Goal: Information Seeking & Learning: Check status

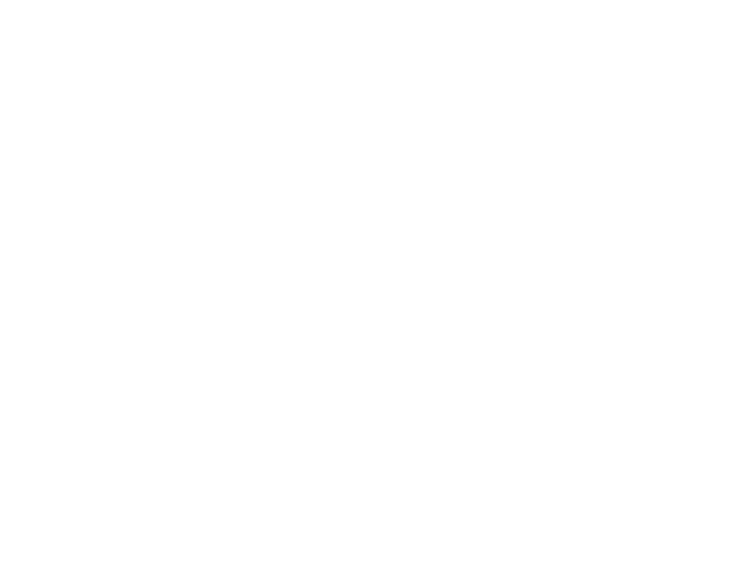
click at [268, 124] on div at bounding box center [373, 287] width 747 height 575
